Goal: Use online tool/utility

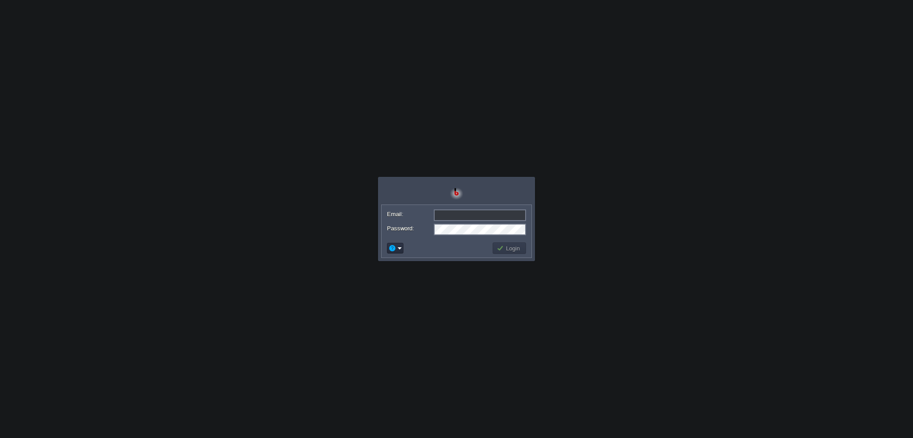
type input "[PERSON_NAME][EMAIL_ADDRESS][DOMAIN_NAME]"
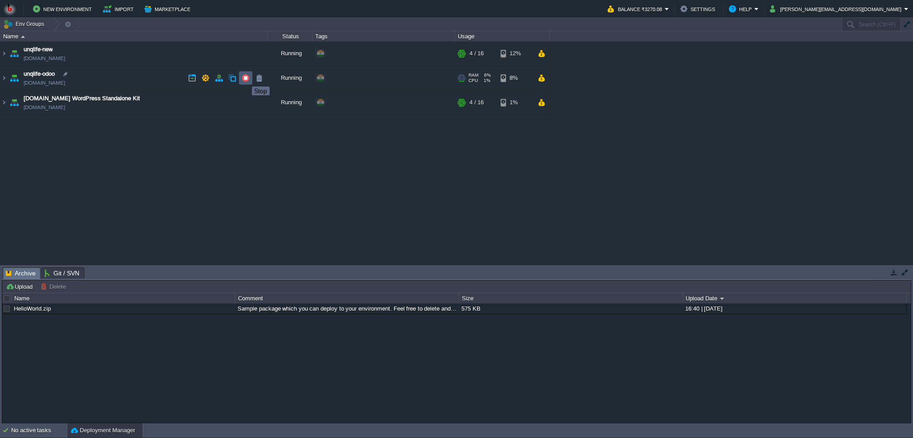
click at [245, 78] on button "button" at bounding box center [246, 78] width 8 height 8
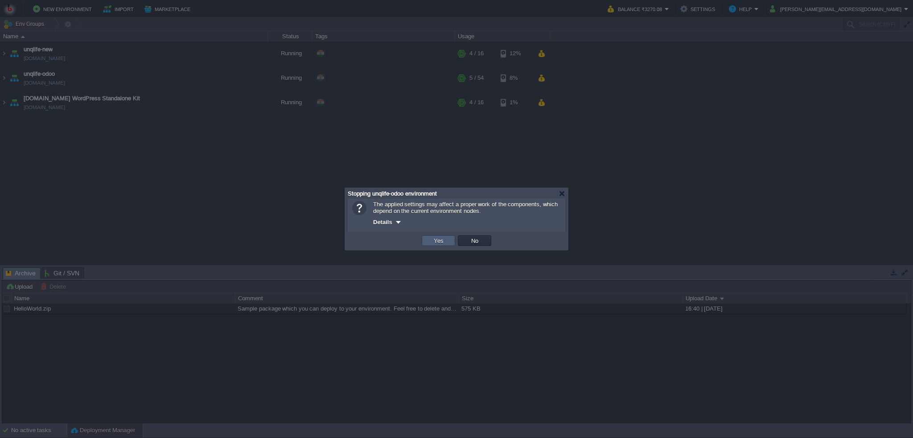
click at [449, 244] on td "Yes" at bounding box center [438, 240] width 33 height 11
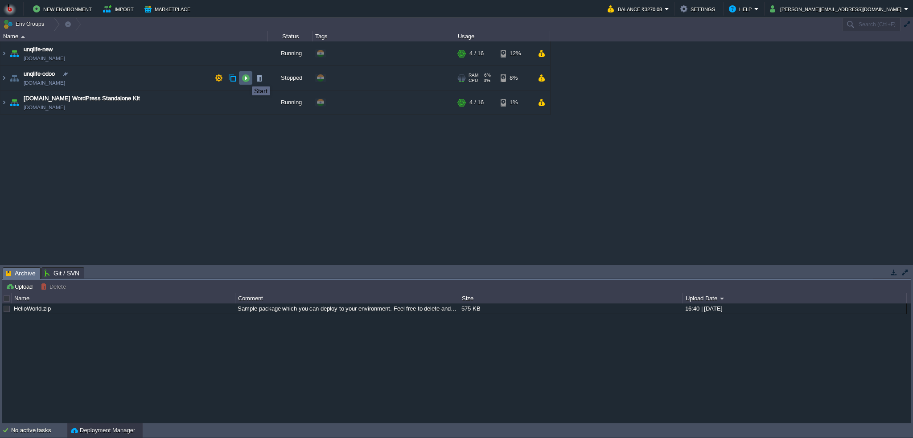
click at [245, 78] on button "button" at bounding box center [246, 78] width 8 height 8
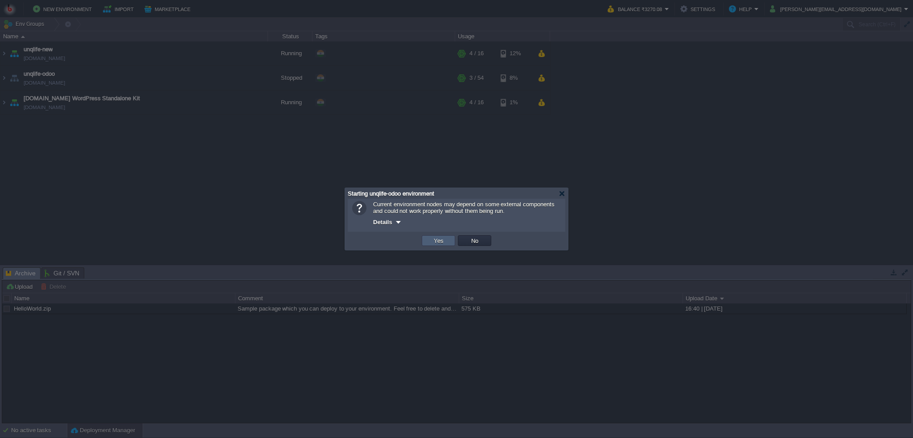
click at [437, 242] on button "Yes" at bounding box center [438, 241] width 15 height 8
